Goal: Information Seeking & Learning: Learn about a topic

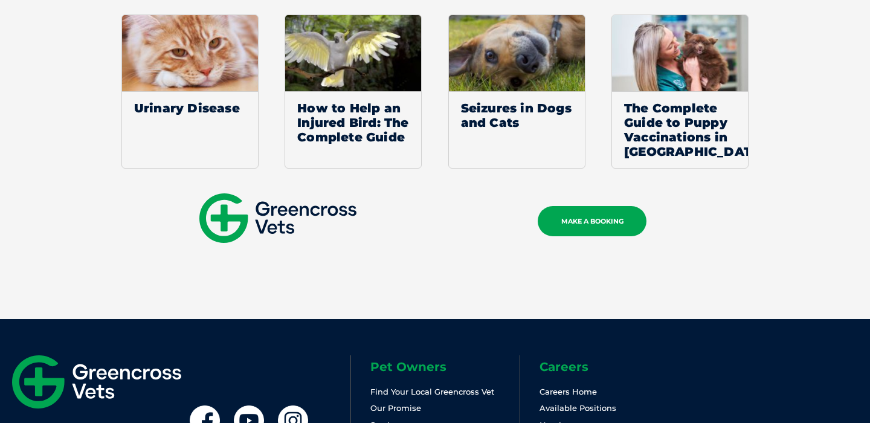
scroll to position [1765, 0]
